Goal: Navigation & Orientation: Find specific page/section

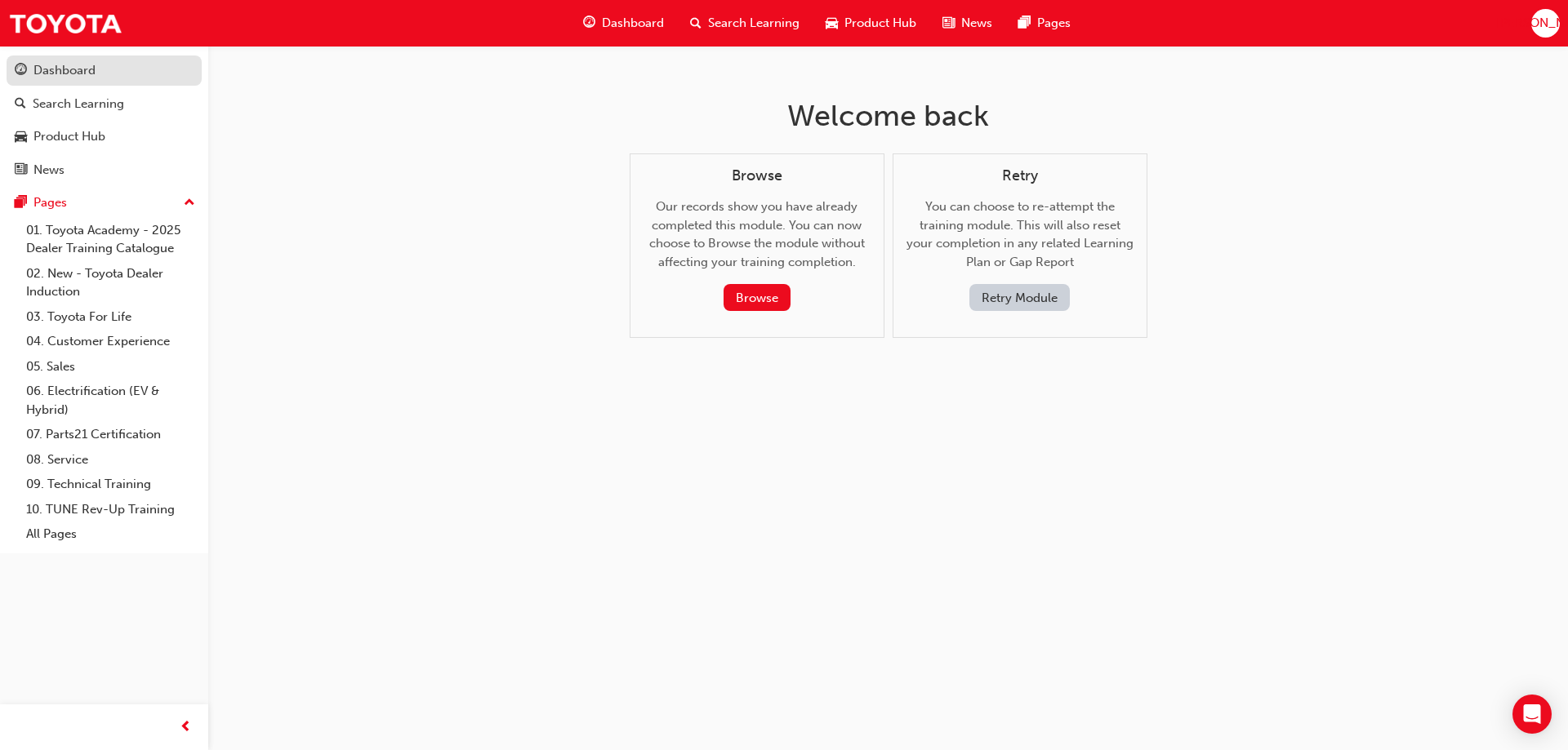
click at [79, 81] on link "Dashboard" at bounding box center [104, 70] width 195 height 30
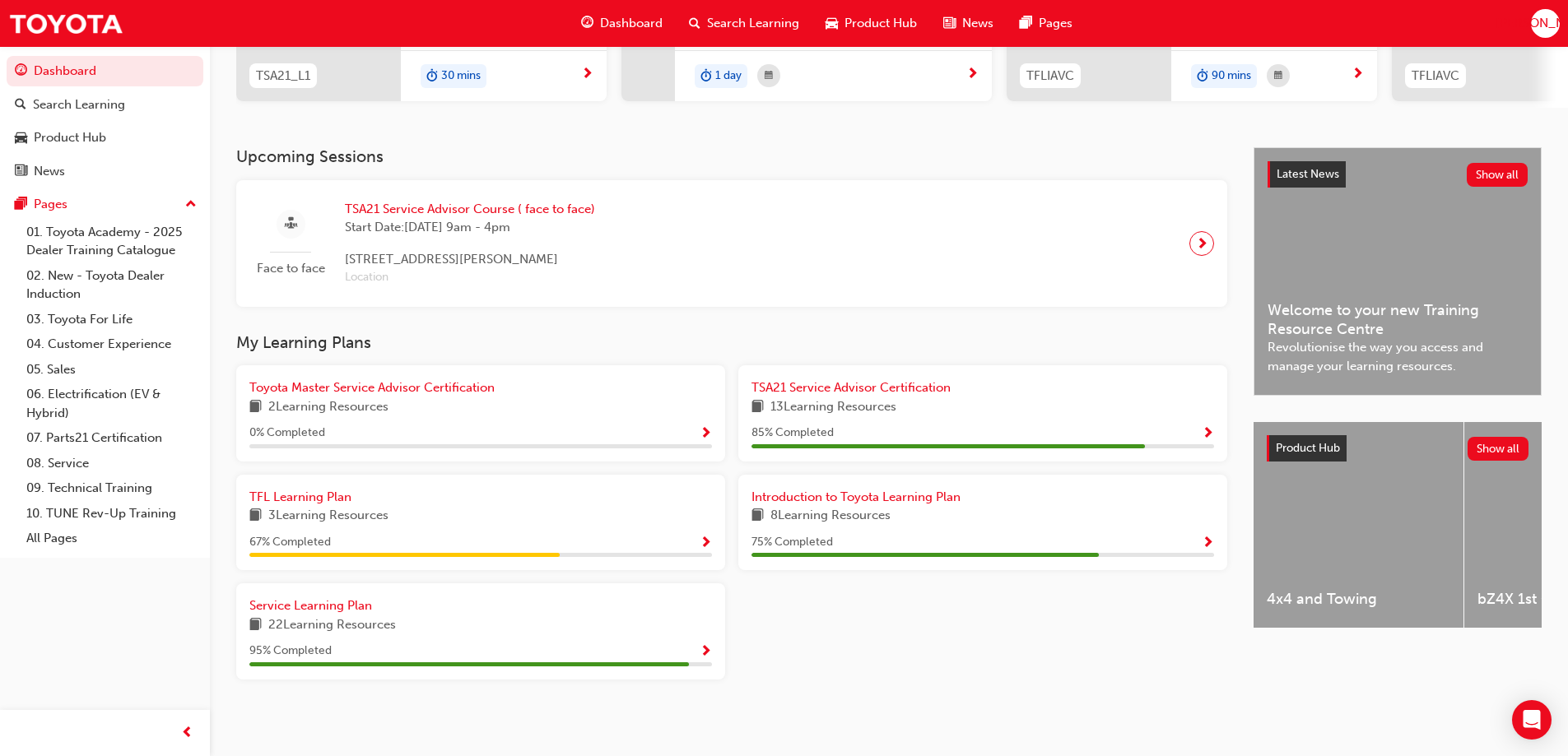
scroll to position [282, 0]
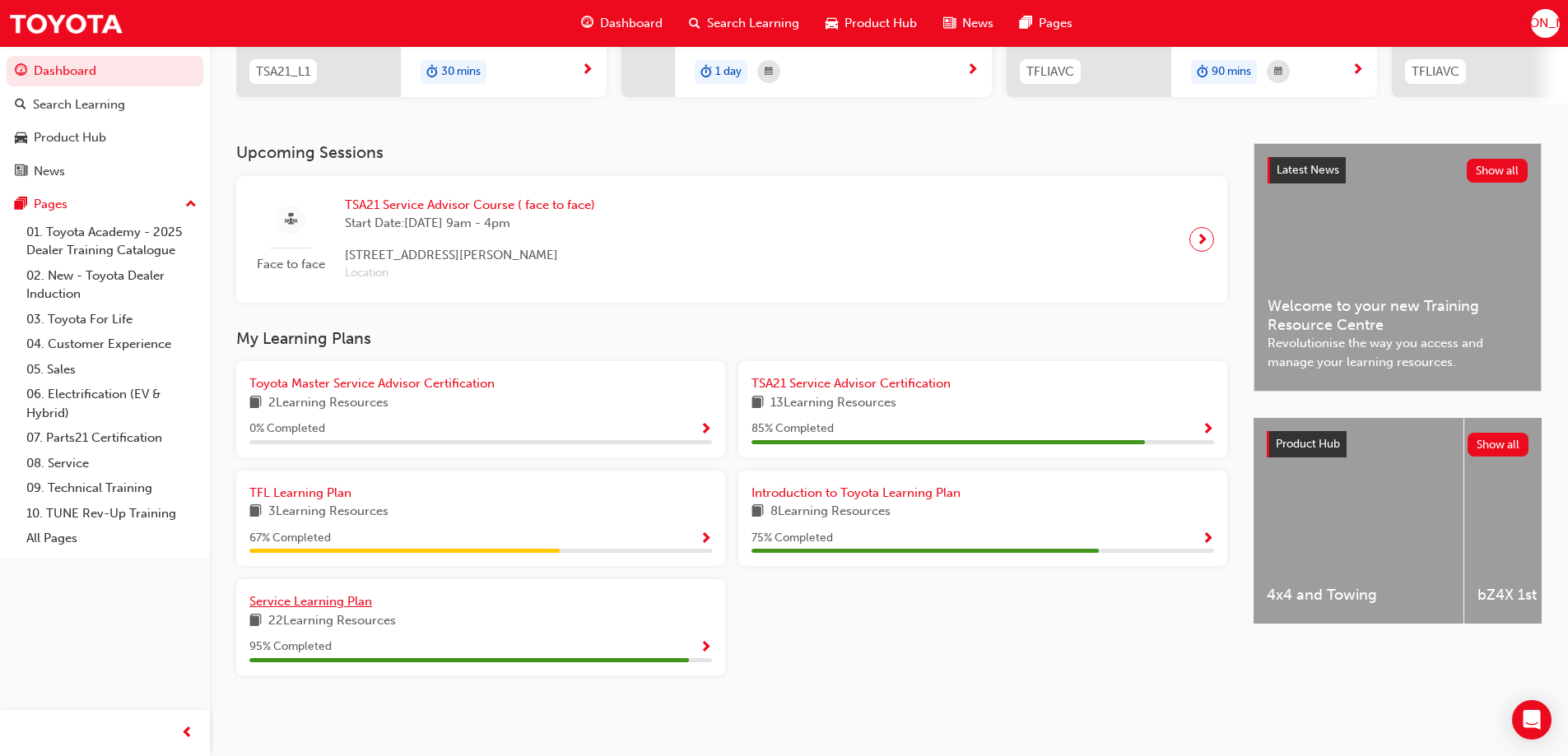
click at [357, 601] on span "Service Learning Plan" at bounding box center [311, 601] width 123 height 15
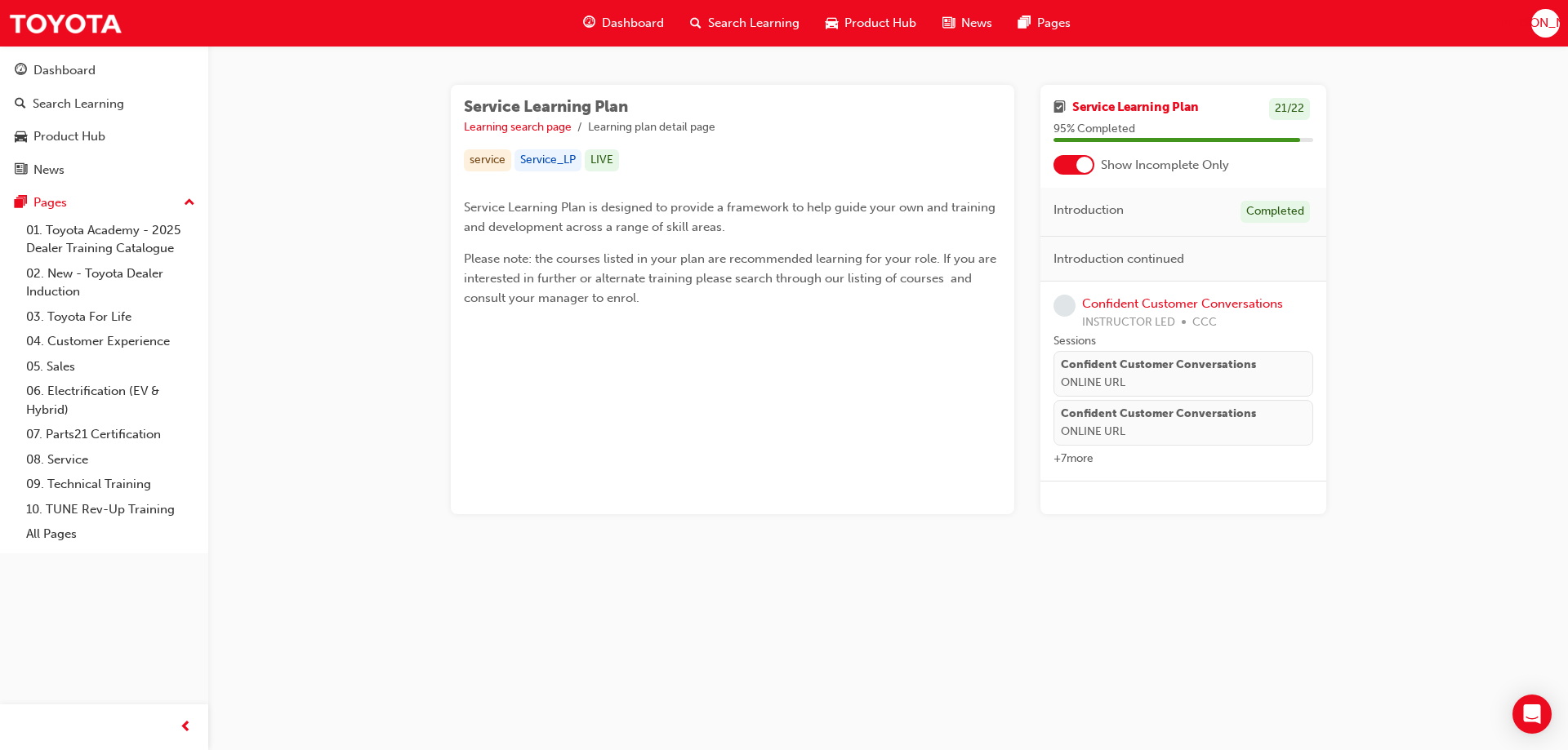
click at [1090, 459] on span "+ 7 more" at bounding box center [1074, 458] width 40 height 14
click at [1065, 463] on span "+ 7 more" at bounding box center [1074, 458] width 40 height 14
click at [1132, 304] on link "Confident Customer Conversations" at bounding box center [1183, 303] width 201 height 15
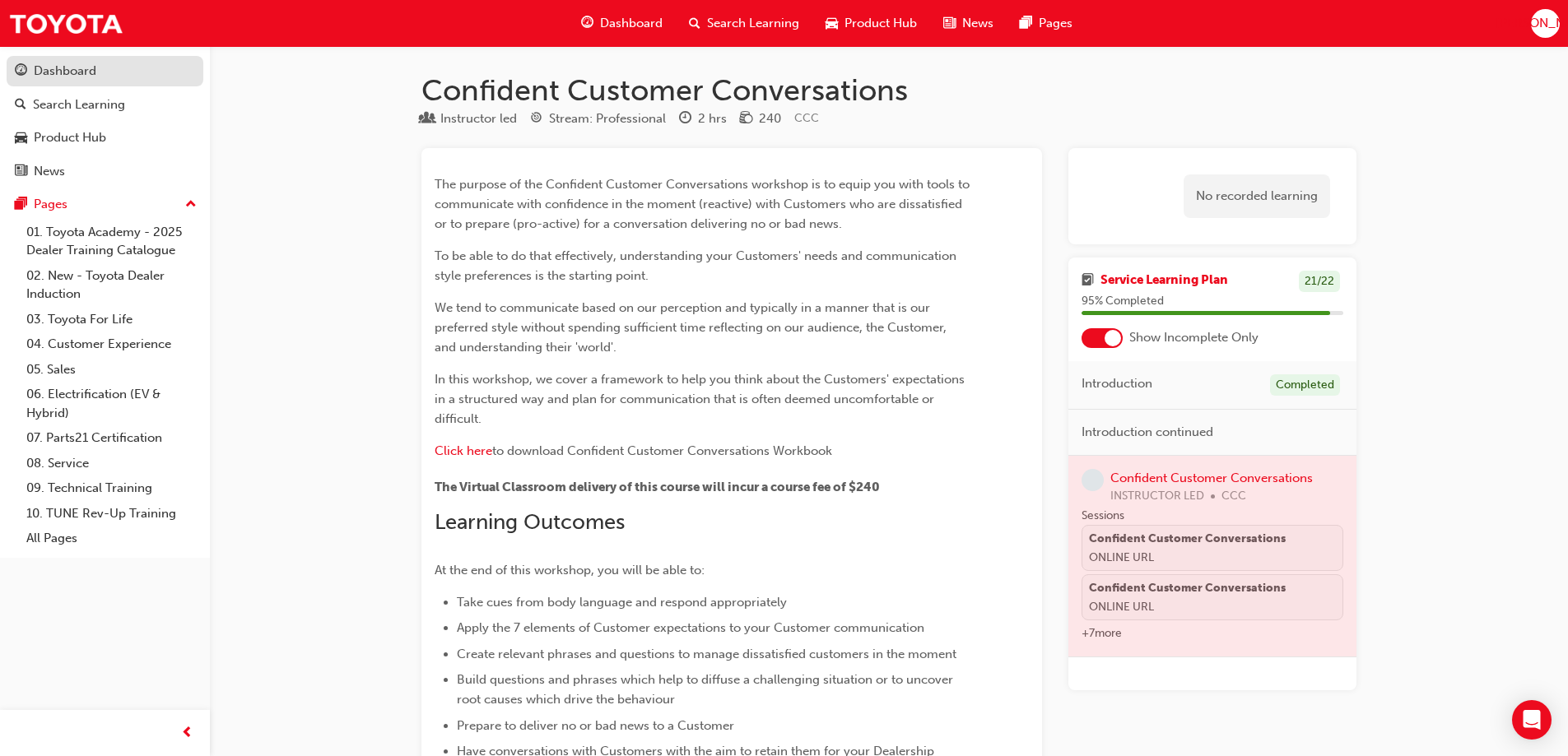
click at [107, 78] on div "Dashboard" at bounding box center [105, 71] width 180 height 21
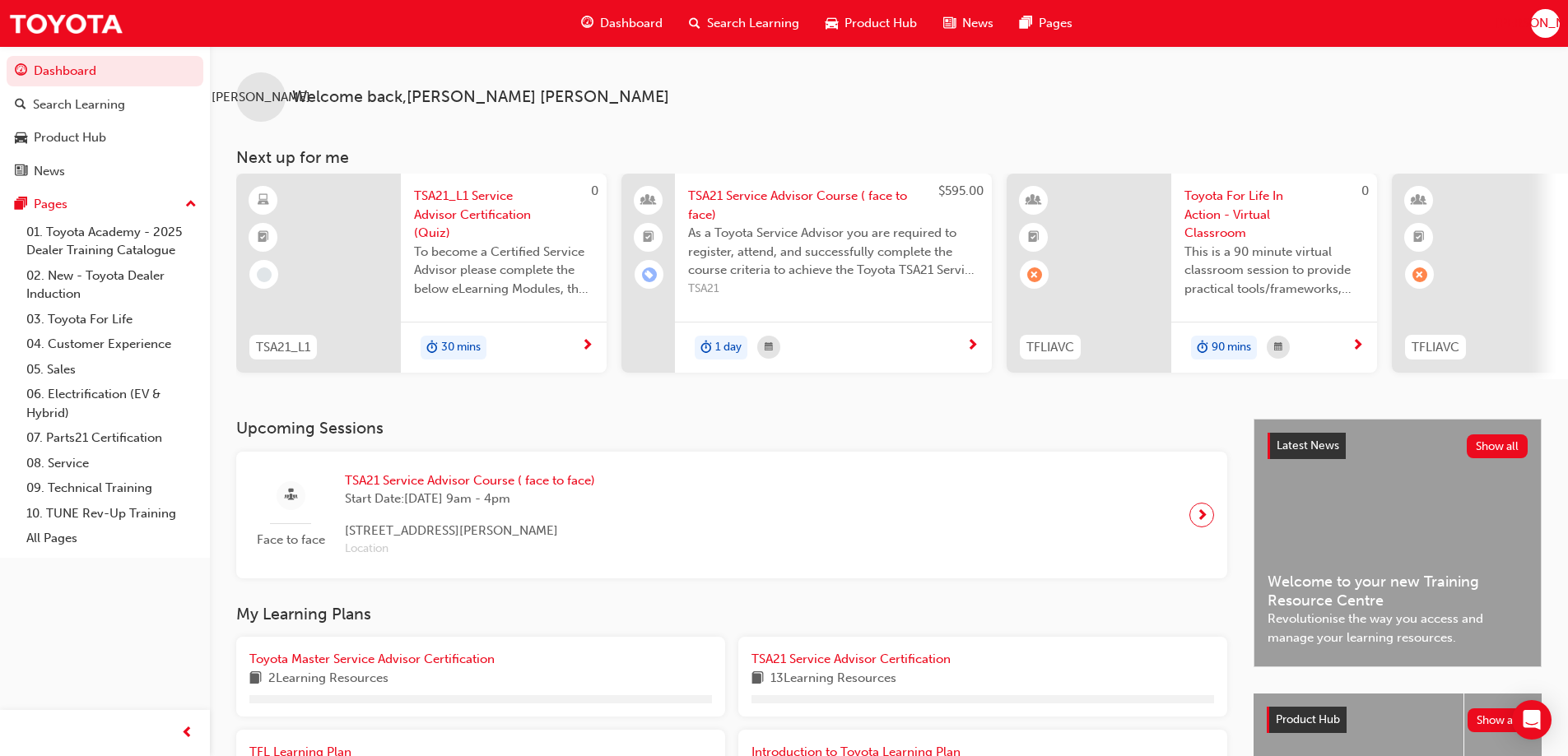
scroll to position [234, 0]
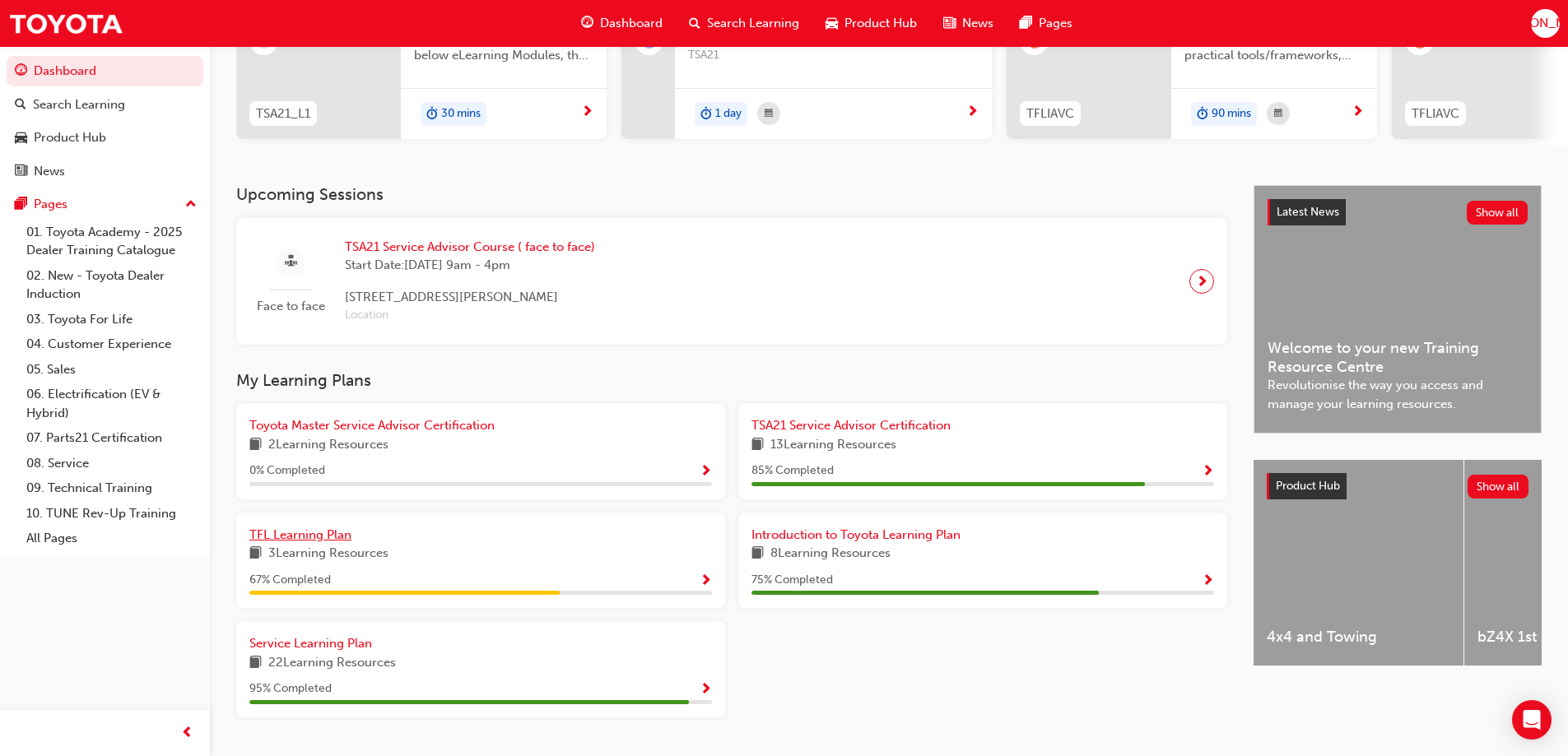
click at [339, 540] on span "TFL Learning Plan" at bounding box center [301, 534] width 102 height 15
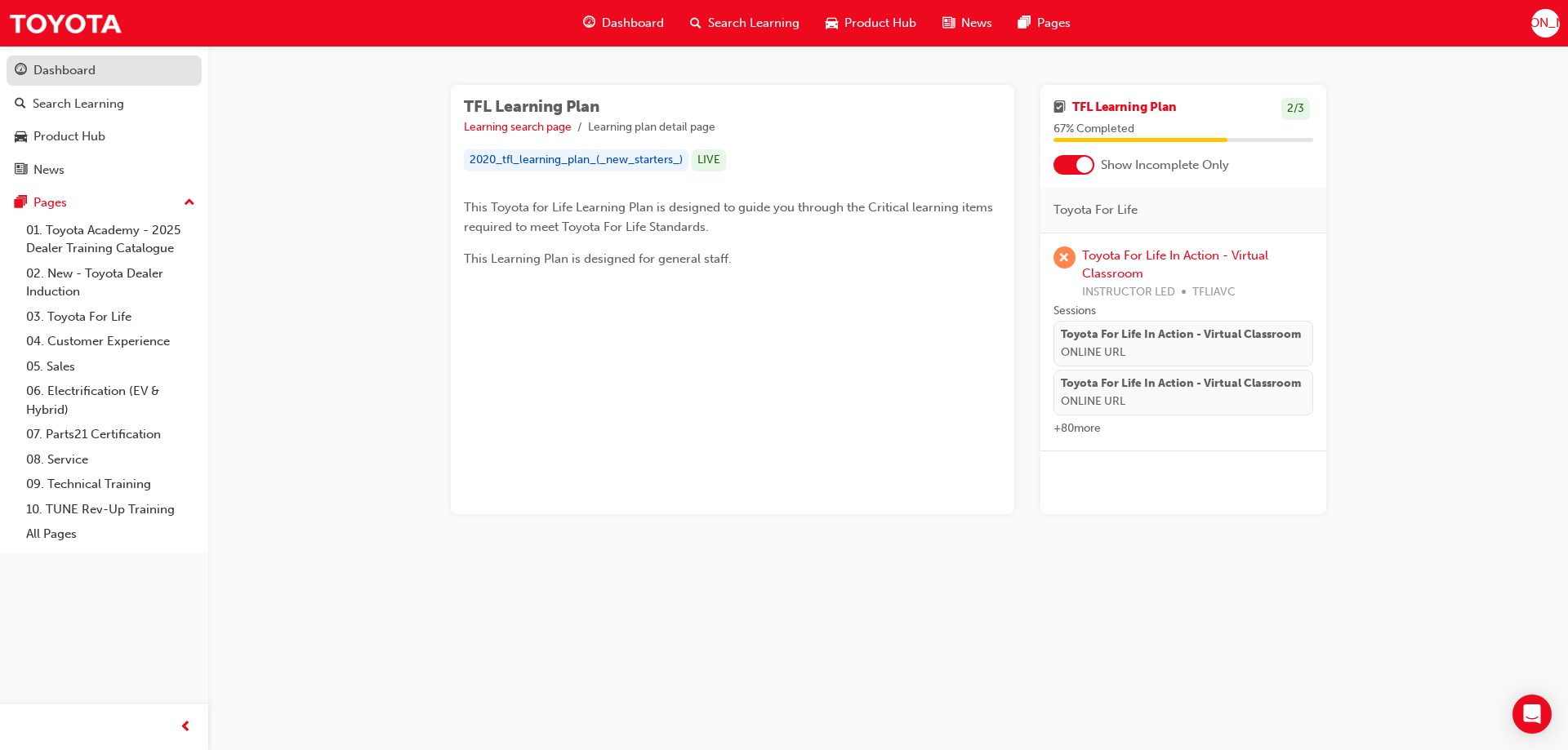
click at [73, 65] on div "Dashboard" at bounding box center [64, 70] width 62 height 19
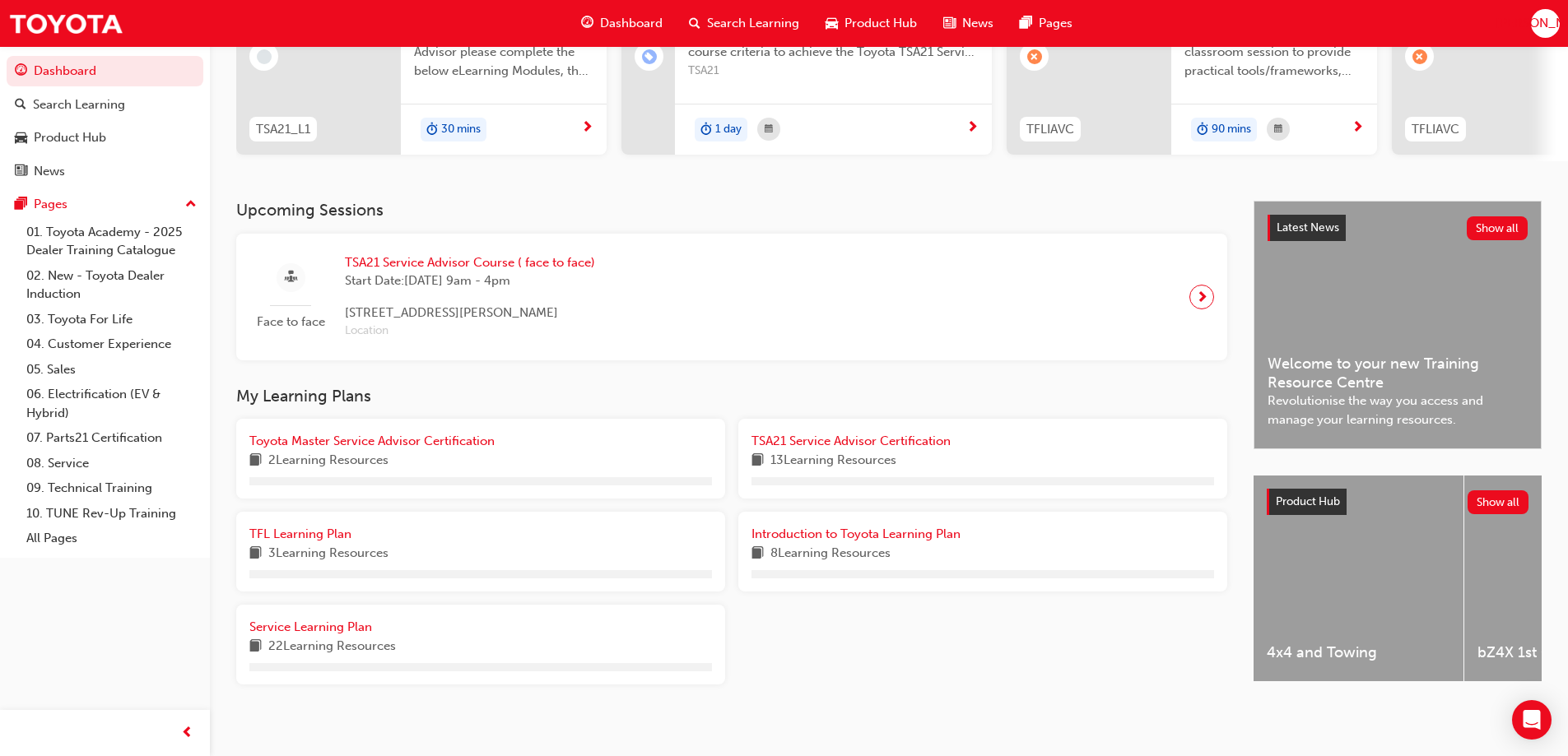
scroll to position [234, 0]
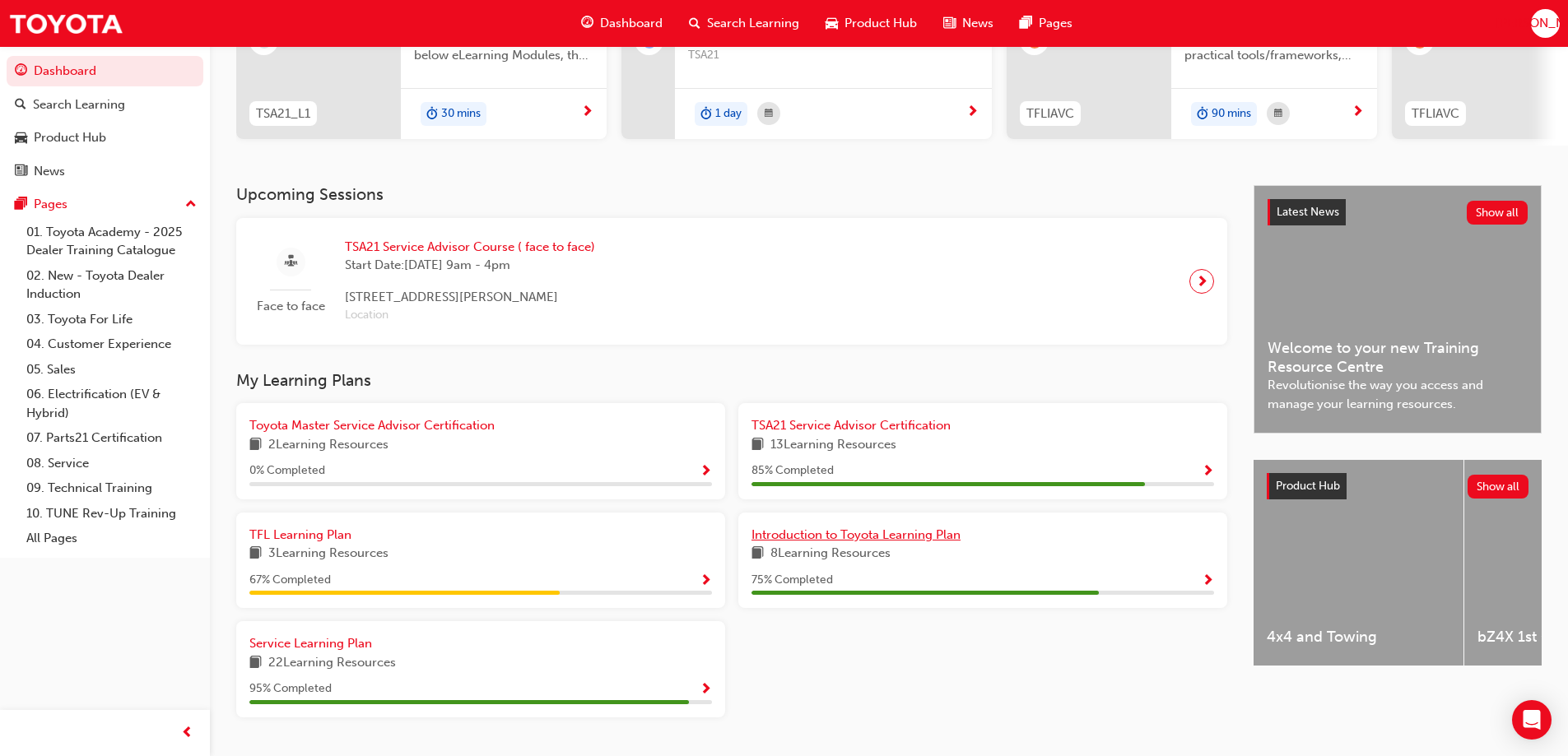
click at [856, 542] on span "Introduction to Toyota Learning Plan" at bounding box center [856, 534] width 209 height 15
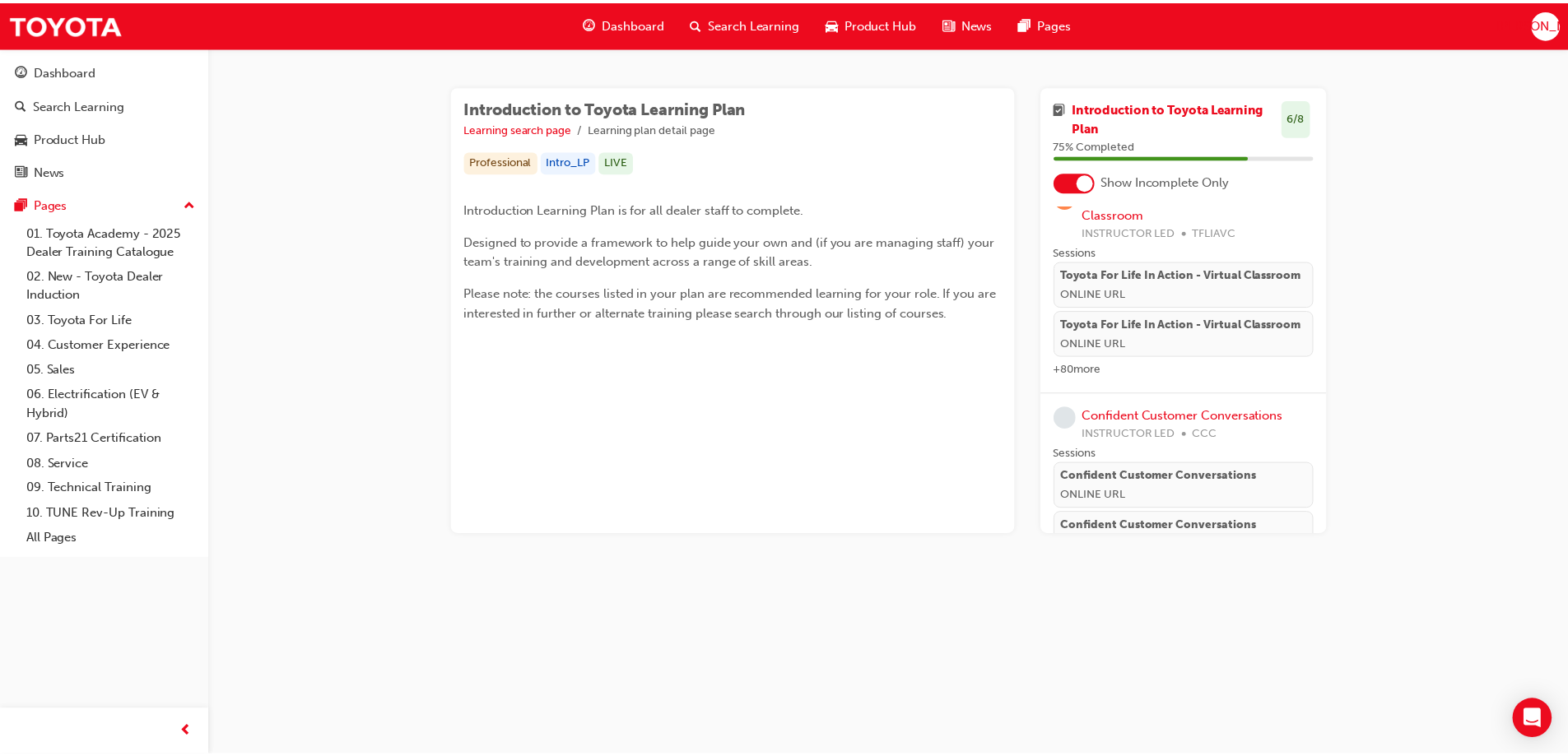
scroll to position [177, 0]
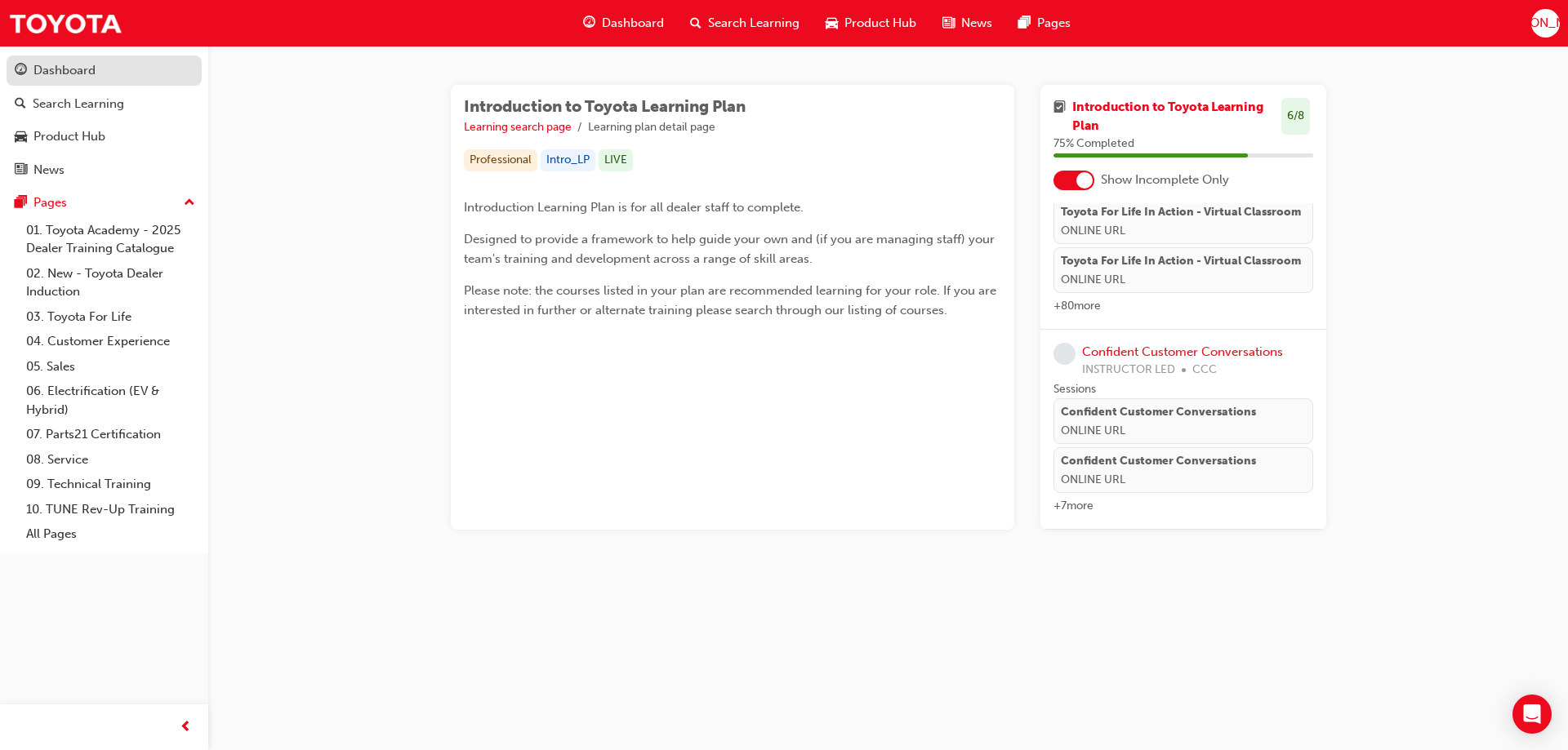
click at [79, 70] on div "Dashboard" at bounding box center [64, 70] width 62 height 19
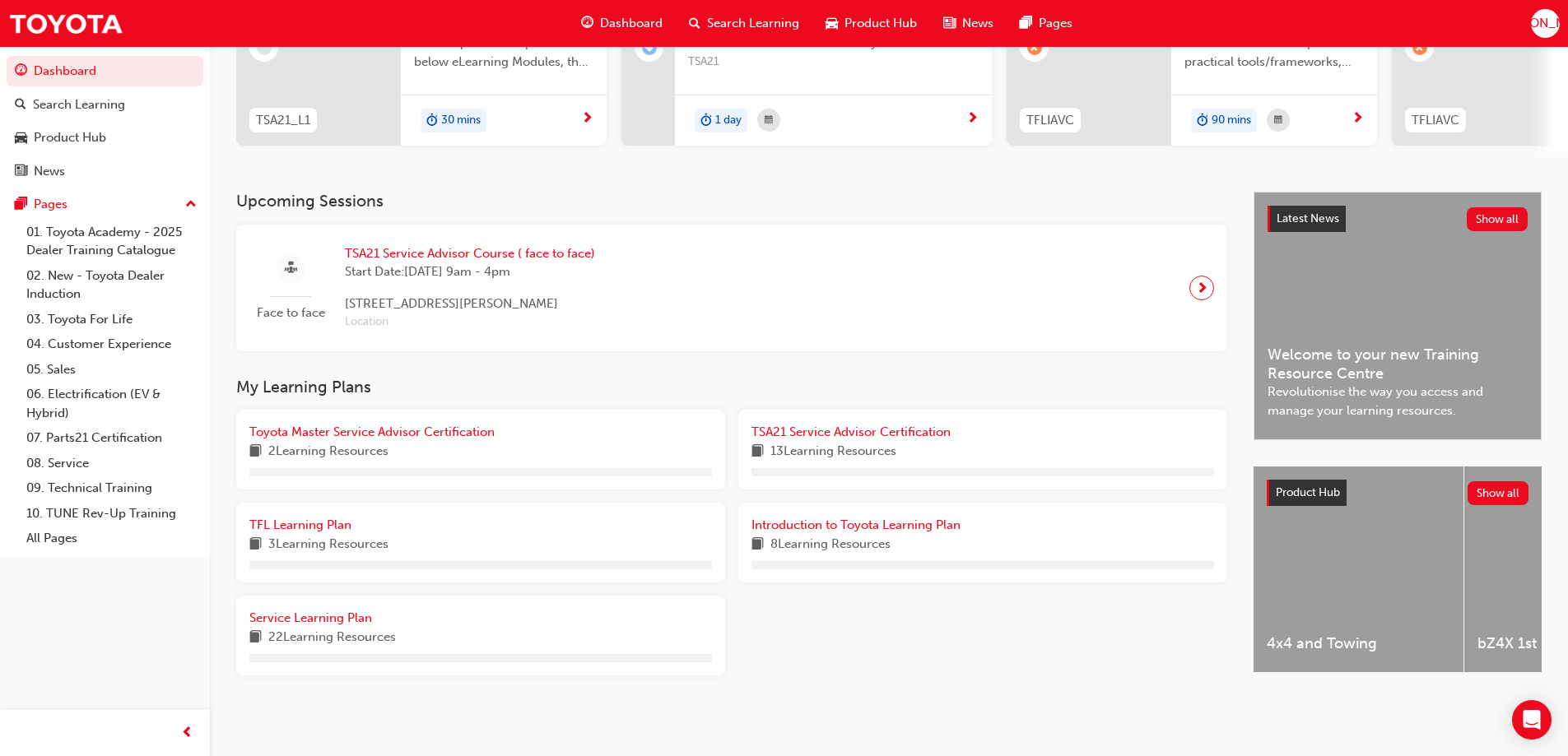
scroll to position [234, 0]
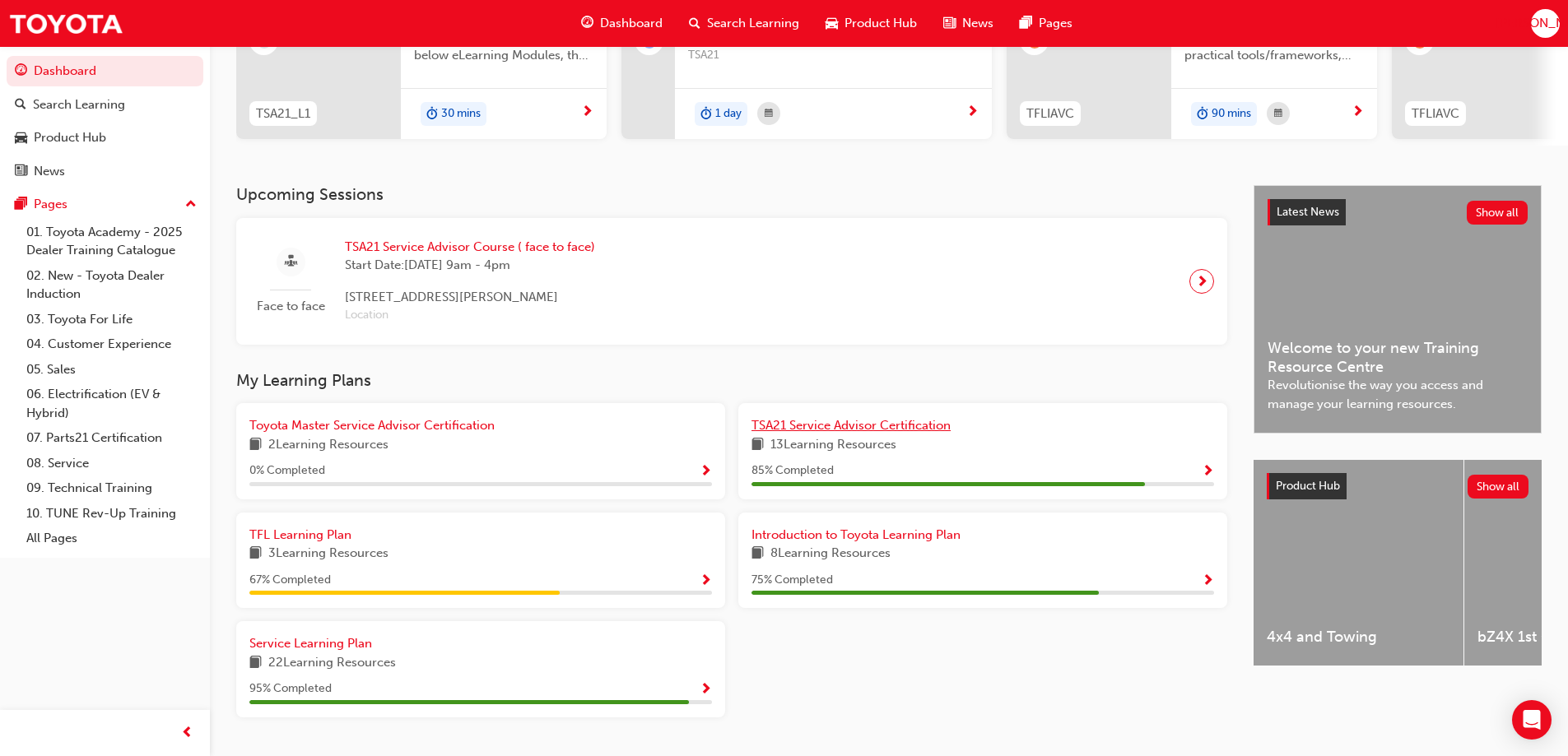
click at [873, 430] on span "TSA21 Service Advisor Certification" at bounding box center [852, 425] width 199 height 15
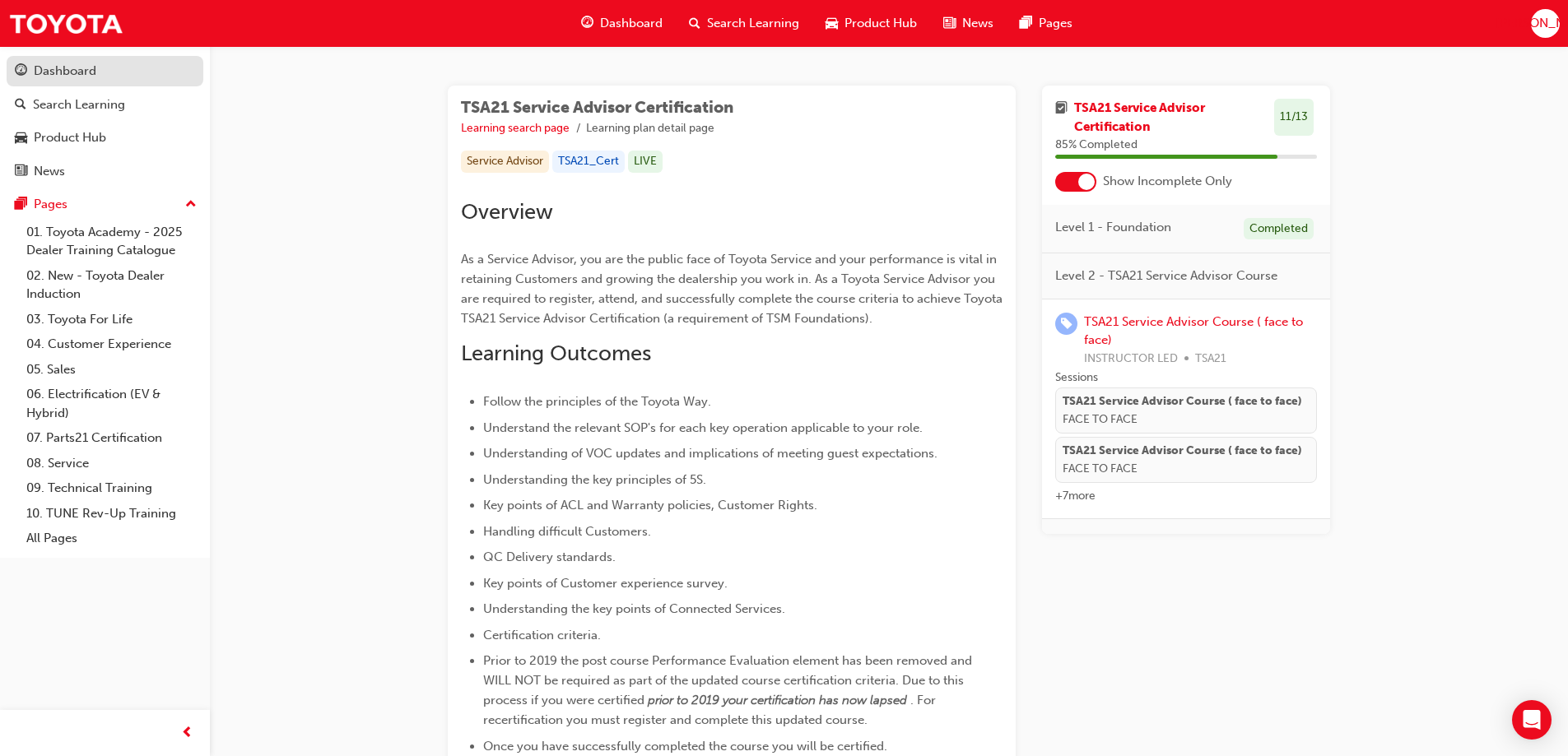
click at [107, 76] on div "Dashboard" at bounding box center [105, 71] width 180 height 21
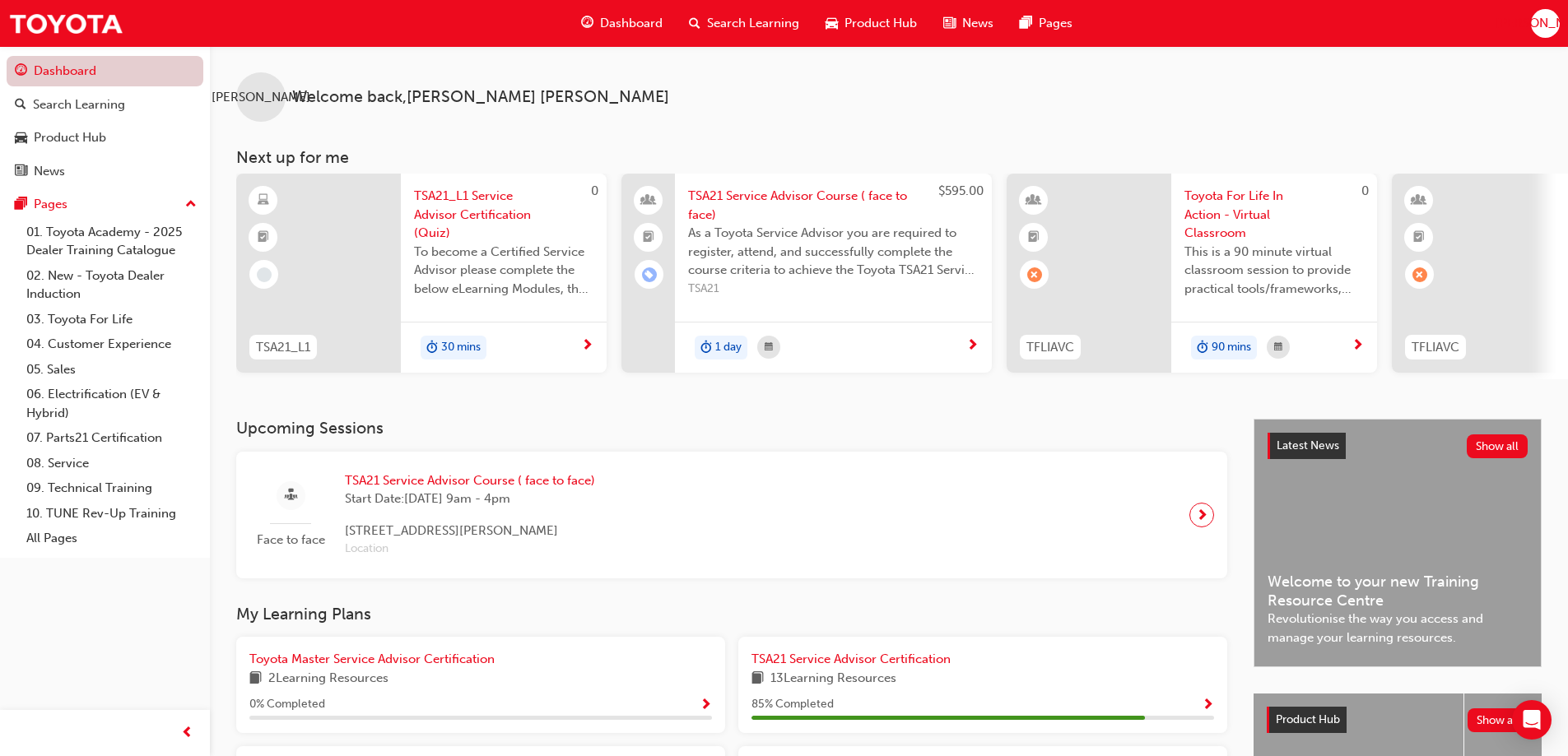
click at [140, 72] on link "Dashboard" at bounding box center [105, 71] width 197 height 30
